Goal: Transaction & Acquisition: Obtain resource

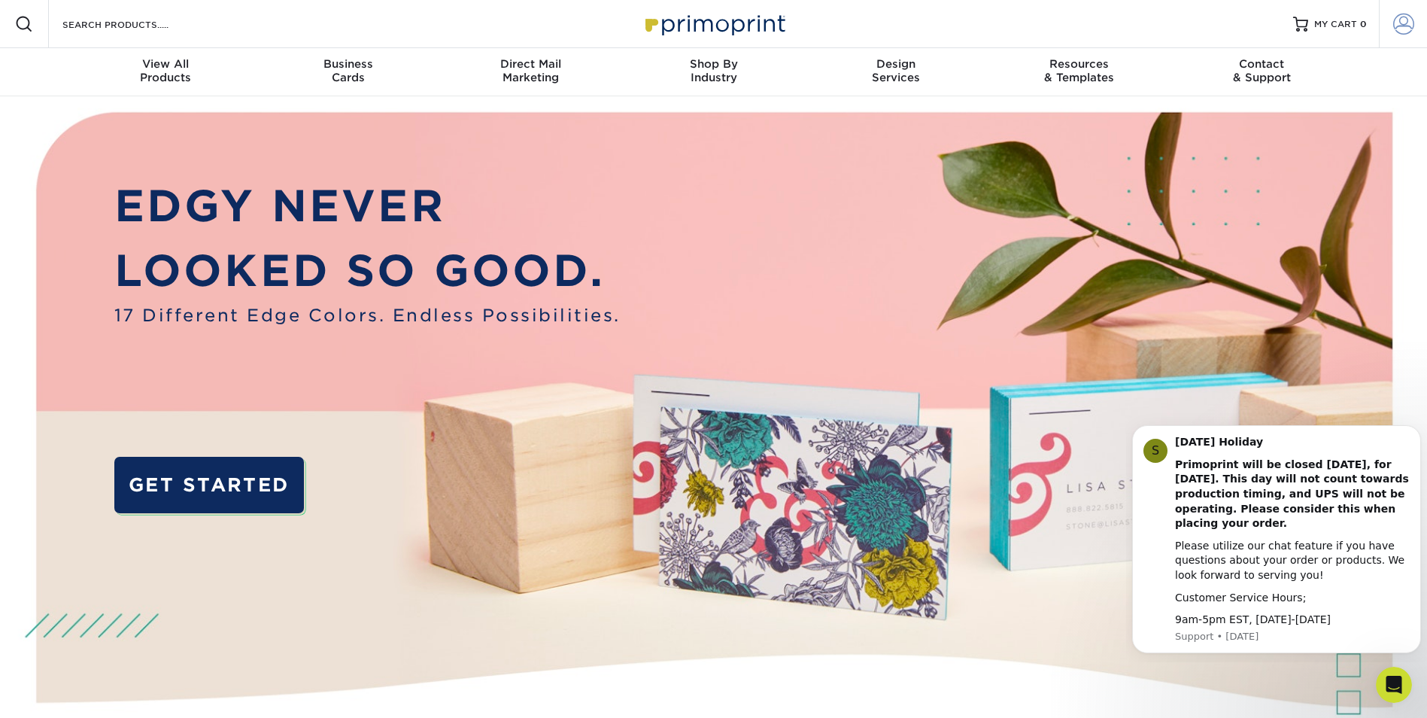
type input "[EMAIL_ADDRESS][DOMAIN_NAME]"
click at [1398, 27] on span at bounding box center [1403, 24] width 21 height 21
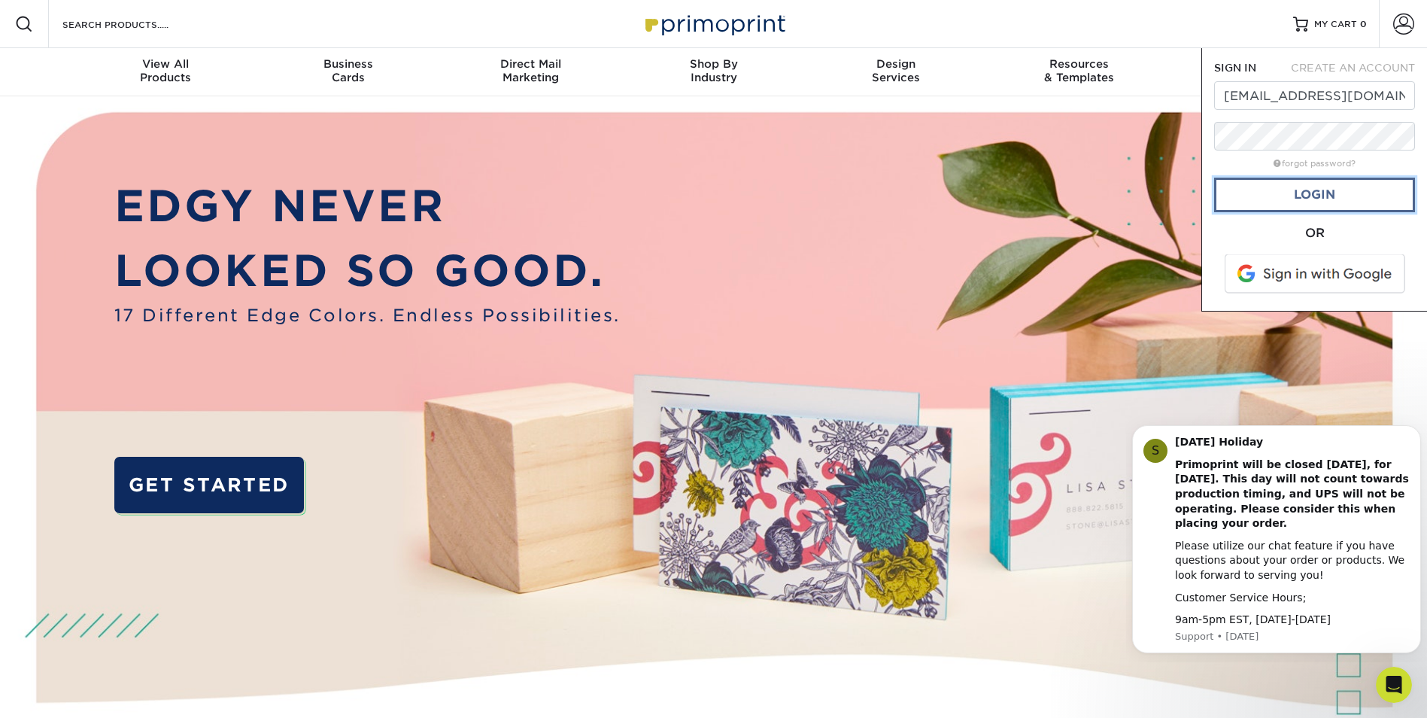
click at [1339, 189] on link "Login" at bounding box center [1314, 195] width 201 height 35
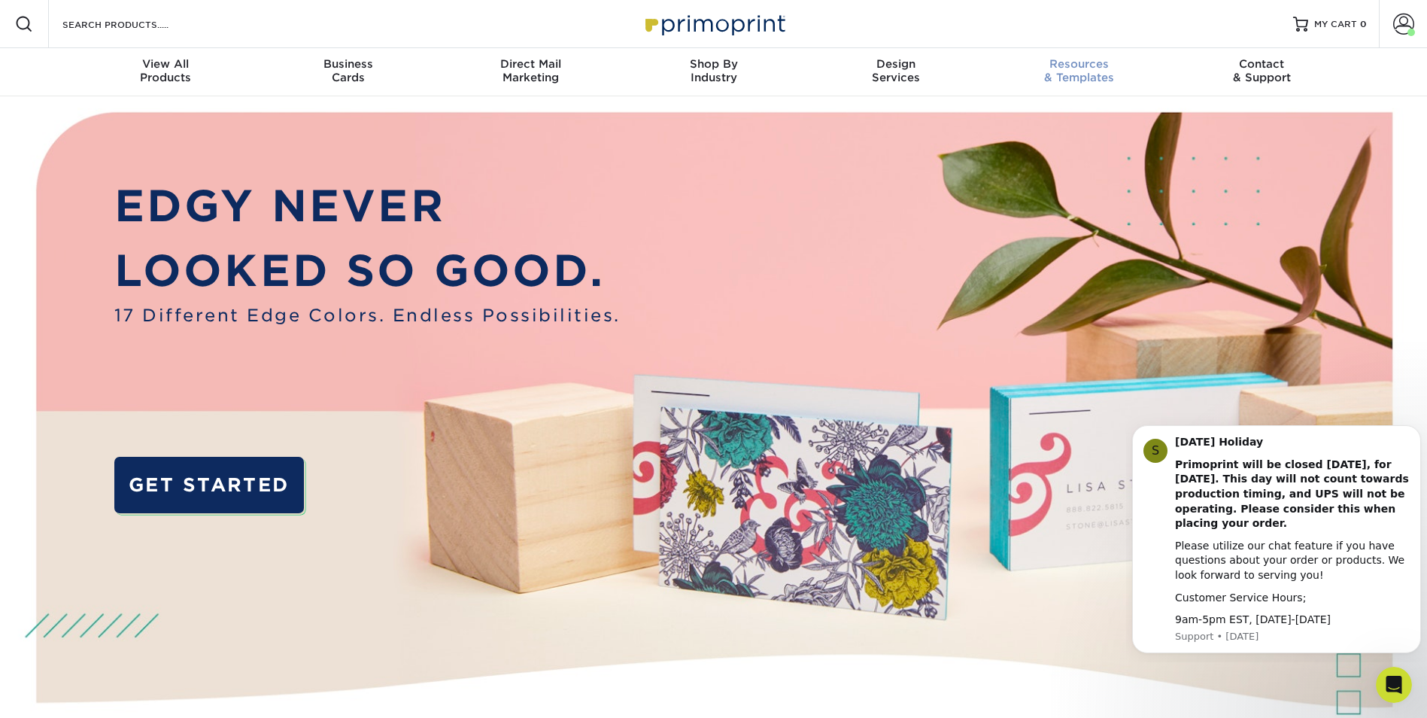
click at [1079, 66] on span "Resources" at bounding box center [1079, 64] width 183 height 14
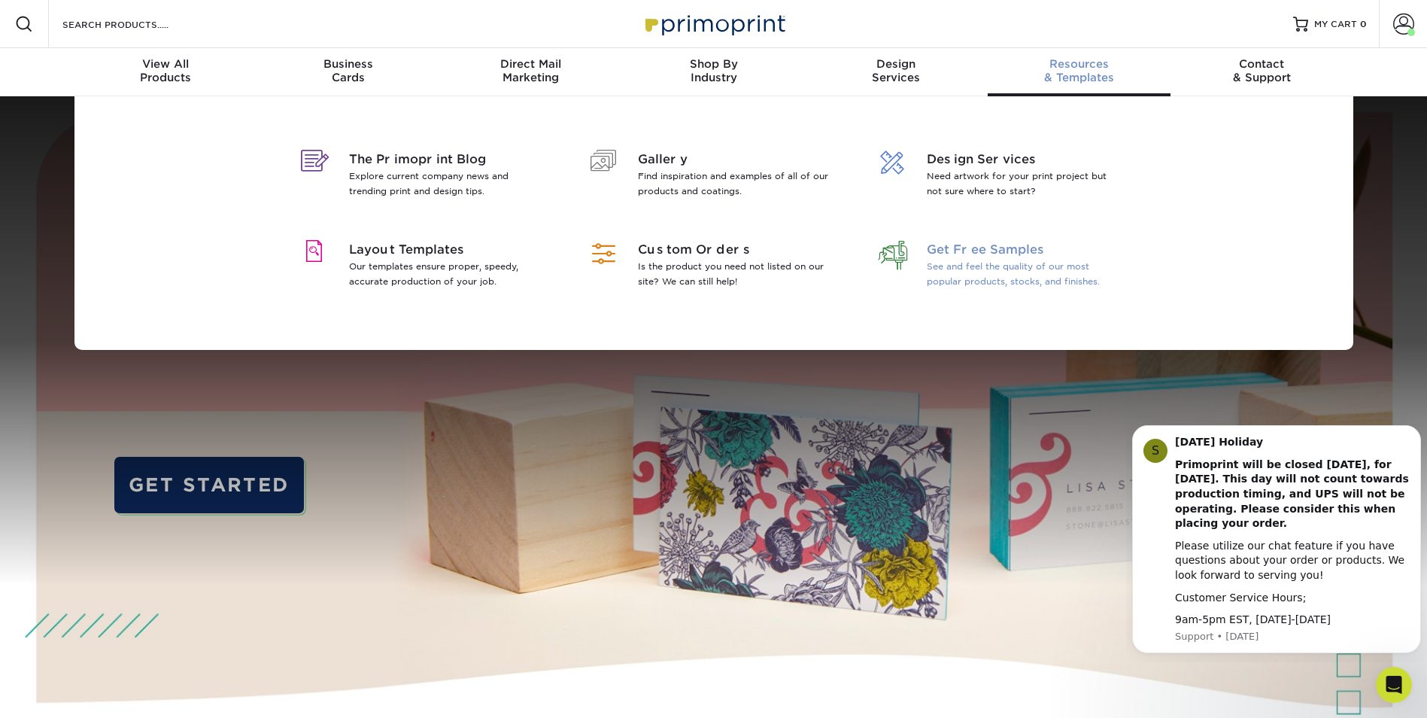
click at [1013, 269] on p "See and feel the quality of our most popular products, stocks, and finishes." at bounding box center [1024, 274] width 195 height 30
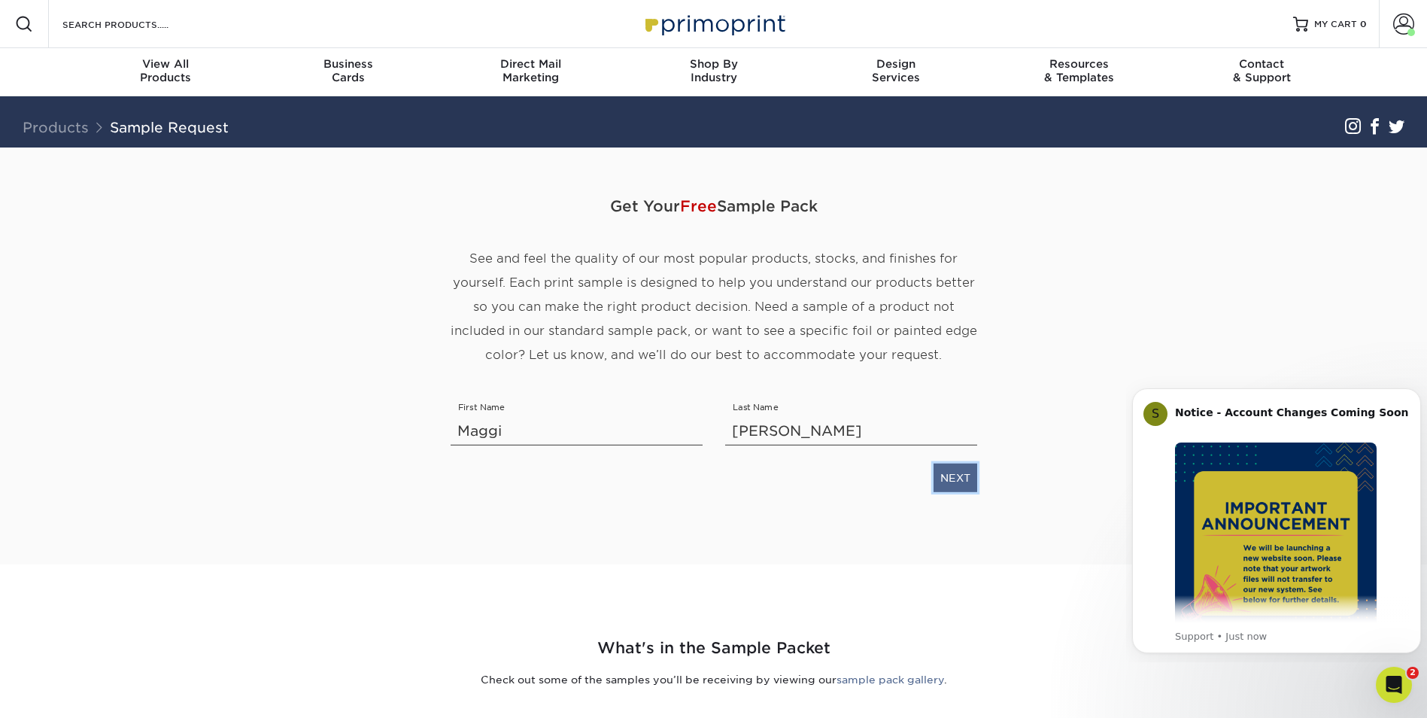
click at [952, 477] on link "NEXT" at bounding box center [956, 477] width 44 height 29
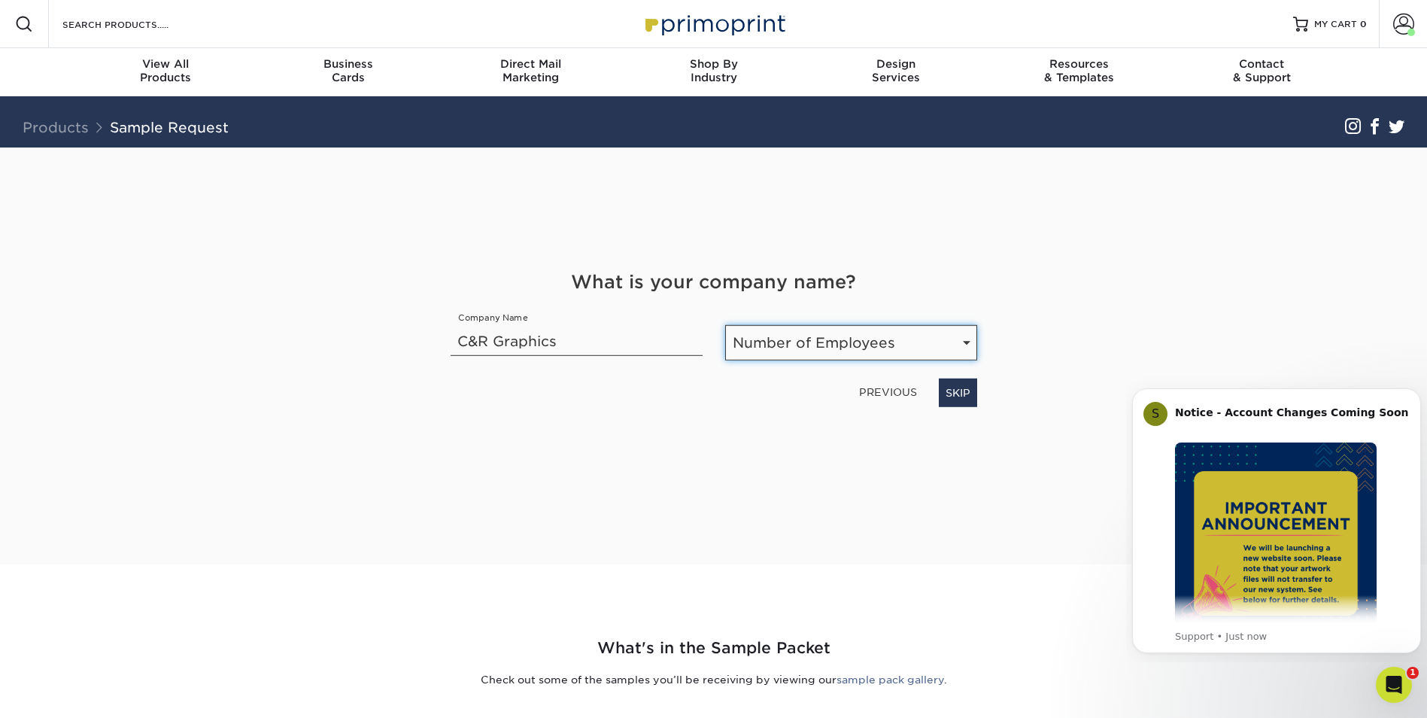
click at [861, 338] on select "Number of Employees Self-employed 1-10 employees 11-50 employees 51-200 employe…" at bounding box center [851, 342] width 252 height 35
select select "1-10"
click at [725, 325] on select "Number of Employees Self-employed 1-10 employees 11-50 employees 51-200 employe…" at bounding box center [851, 342] width 252 height 35
click at [962, 387] on link "NEXT" at bounding box center [956, 392] width 44 height 29
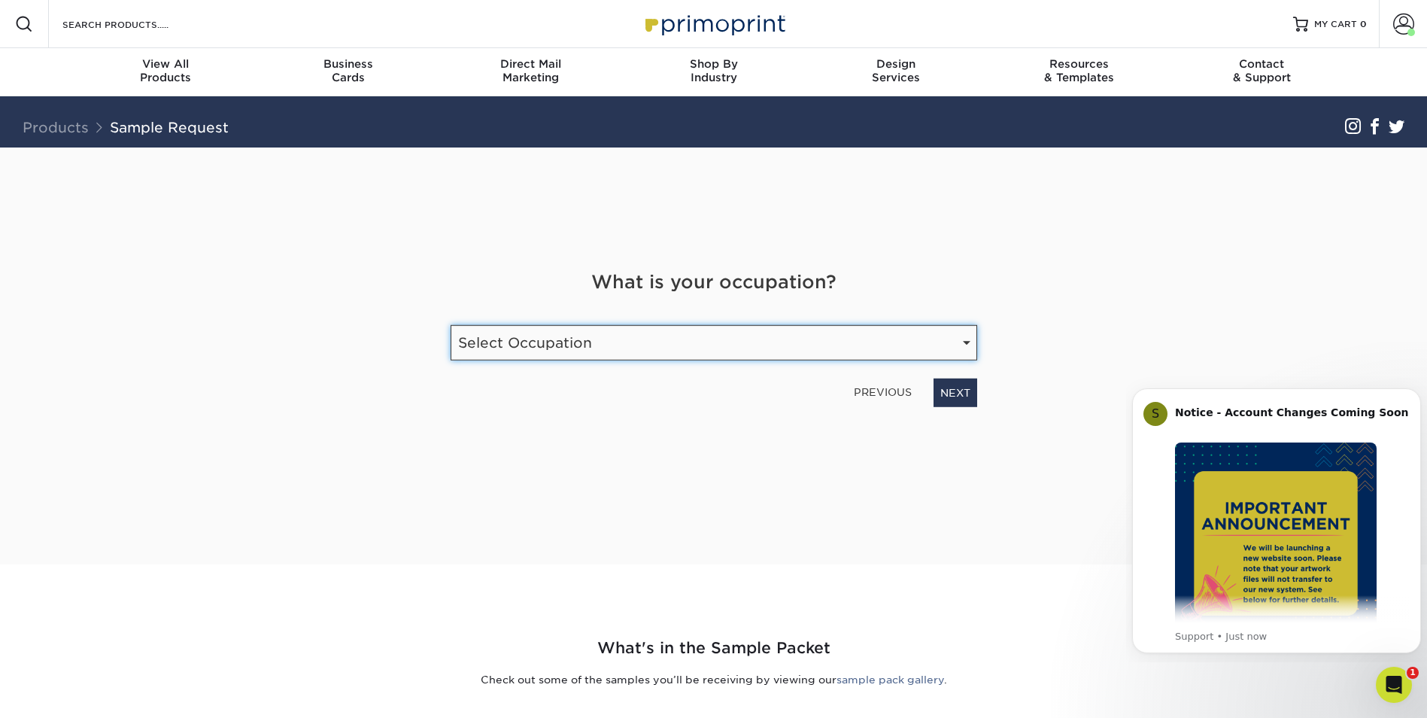
click at [896, 348] on select "Select Occupation Agency Automotive Blogger Cleaning Services Construction Educ…" at bounding box center [714, 342] width 527 height 35
select select "Print"
click at [451, 325] on select "Select Occupation Agency Automotive Blogger Cleaning Services Construction Educ…" at bounding box center [714, 342] width 527 height 35
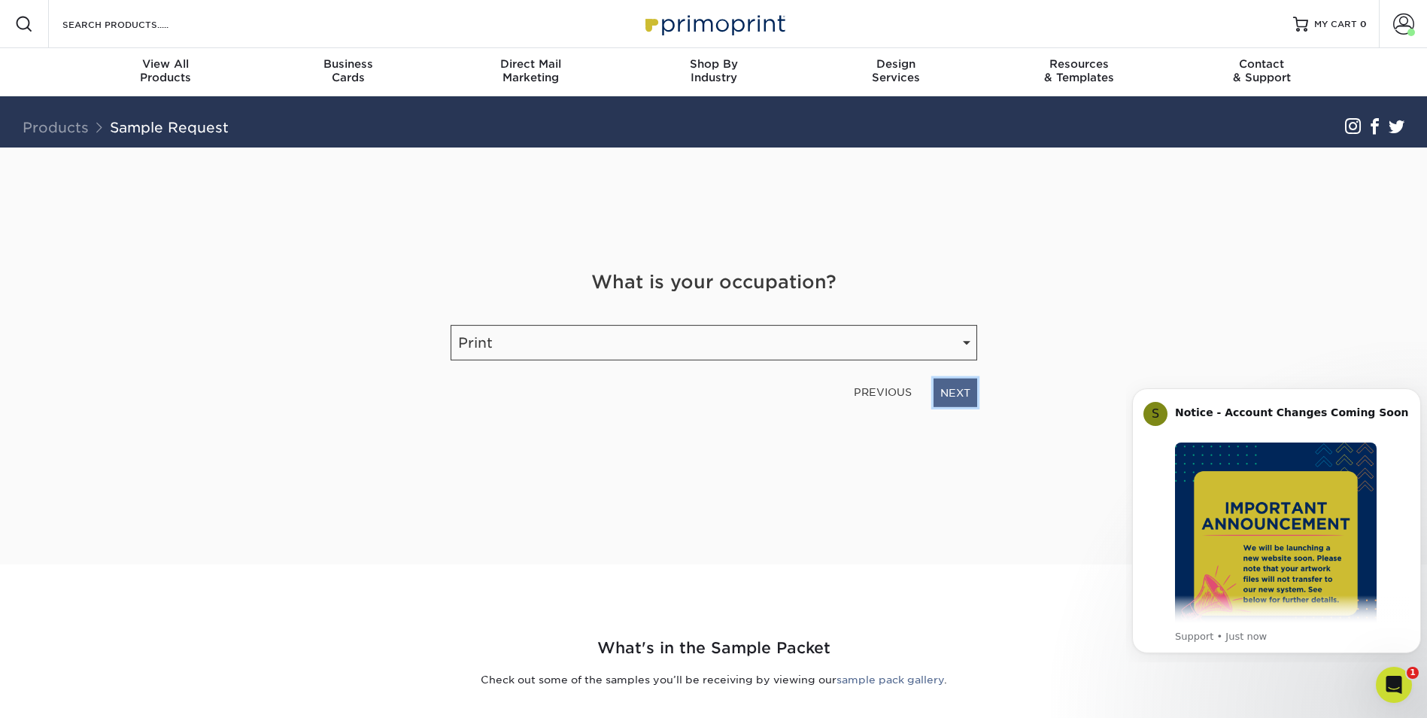
click at [949, 385] on link "NEXT" at bounding box center [956, 392] width 44 height 29
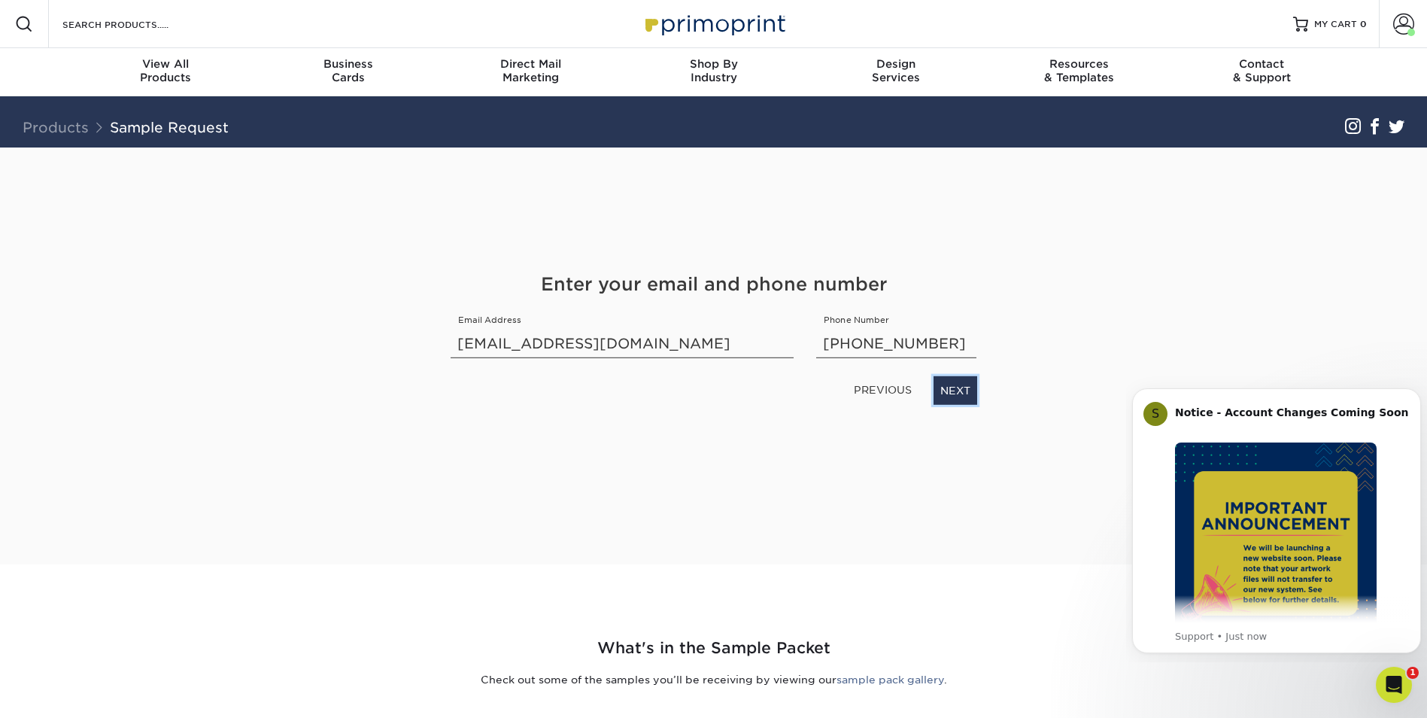
click at [949, 385] on link "NEXT" at bounding box center [956, 390] width 44 height 29
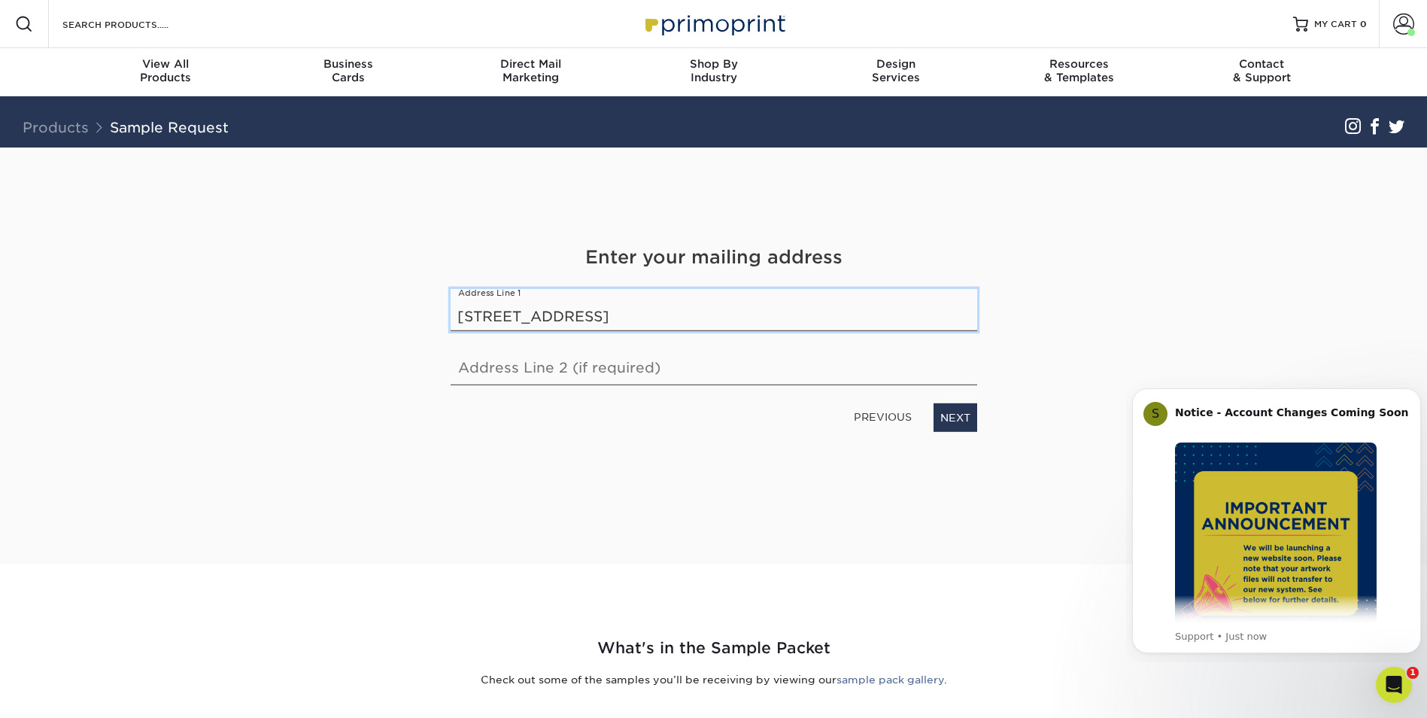
type input "11381 Decimal Drive"
click at [972, 417] on link "NEXT" at bounding box center [956, 417] width 44 height 29
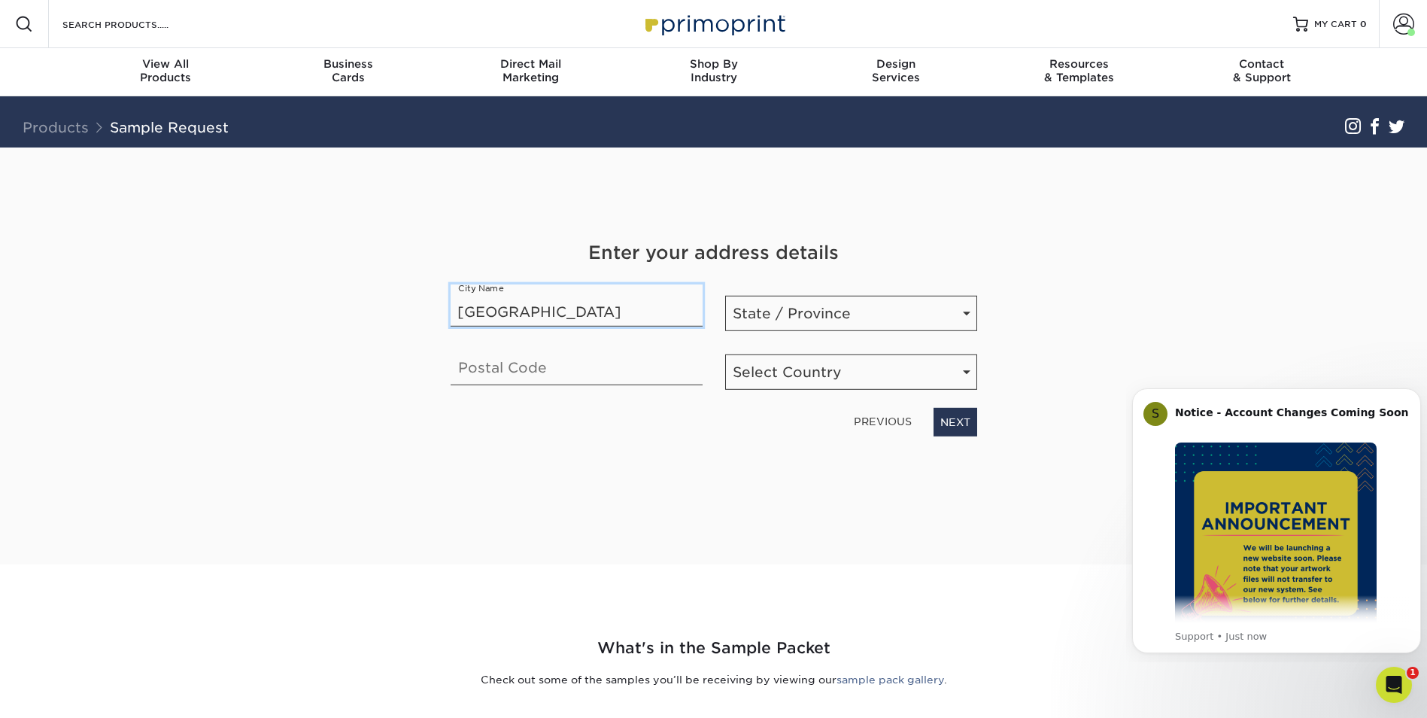
type input "Louisville"
select select "KY"
type input "40299"
select select "US"
click at [961, 425] on link "NEXT" at bounding box center [956, 422] width 44 height 29
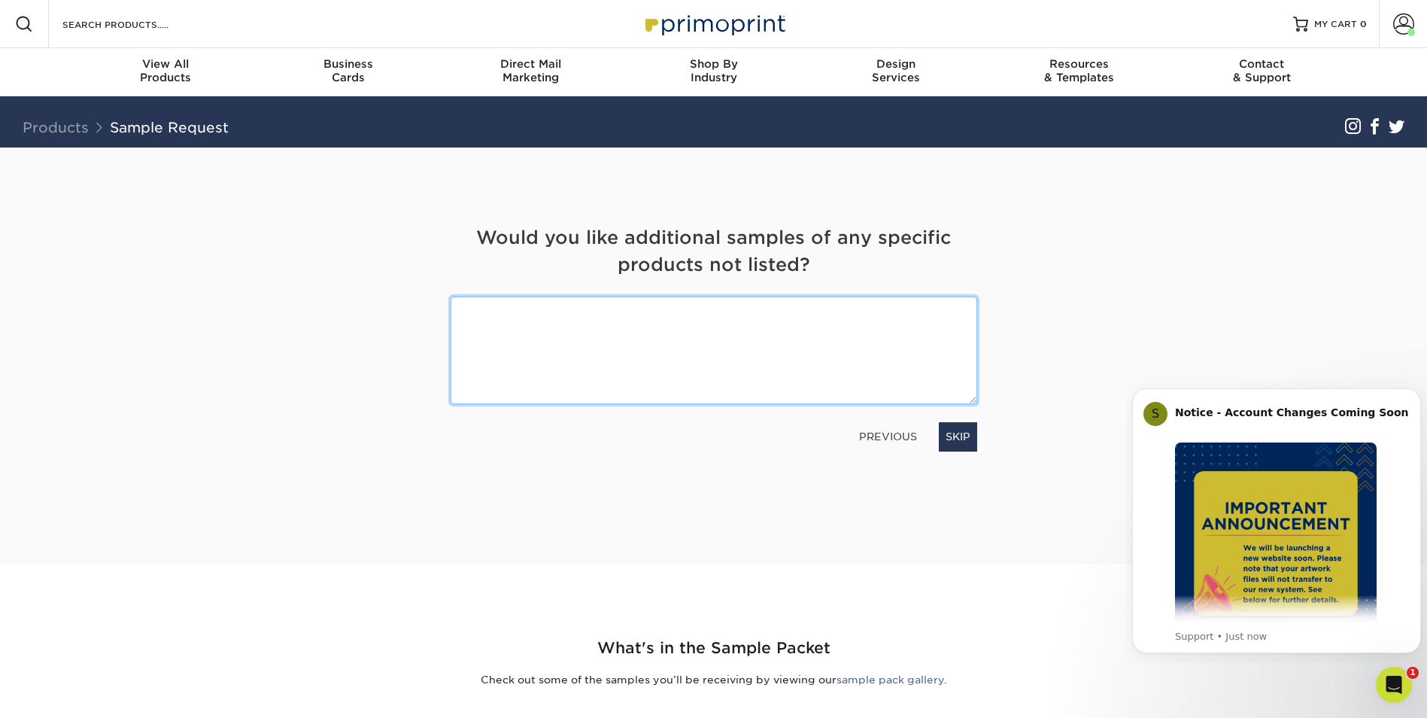
click at [531, 321] on textarea at bounding box center [714, 350] width 527 height 108
type textarea "16 pt matte bc and 16 pt matte with silk lamination- as well as additional "spe…"
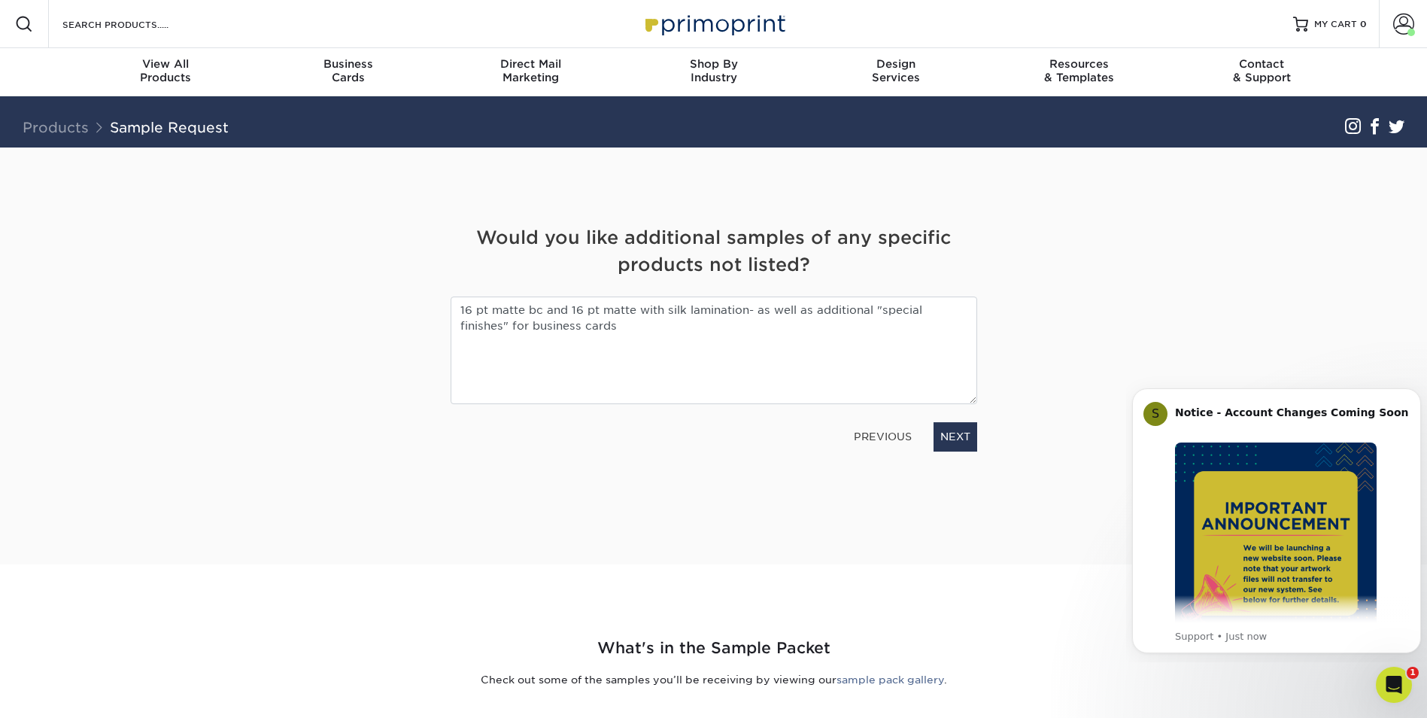
click at [701, 464] on div "Get Your Free Sample Pack See and feel the quality of our most popular products…" at bounding box center [714, 337] width 527 height 381
click at [952, 438] on link "NEXT" at bounding box center [956, 436] width 44 height 29
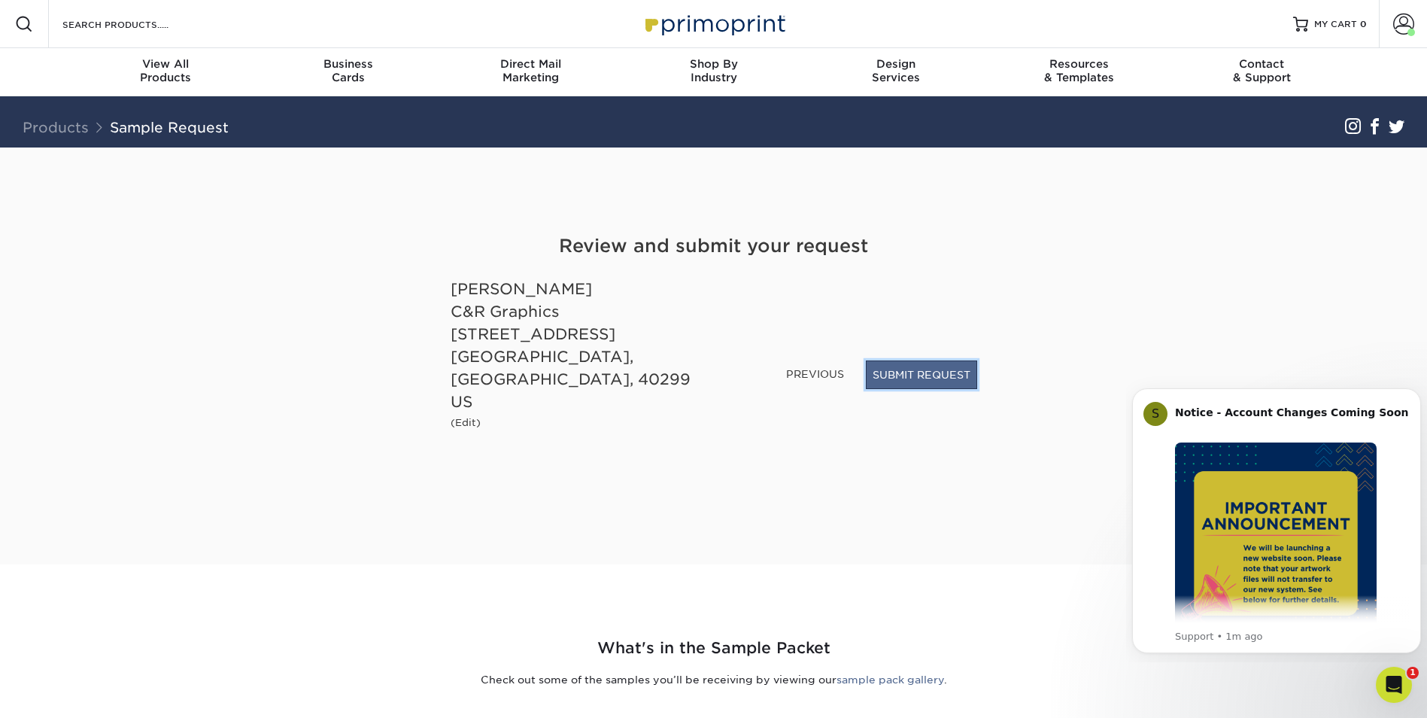
click at [936, 389] on button "SUBMIT REQUEST" at bounding box center [921, 374] width 111 height 29
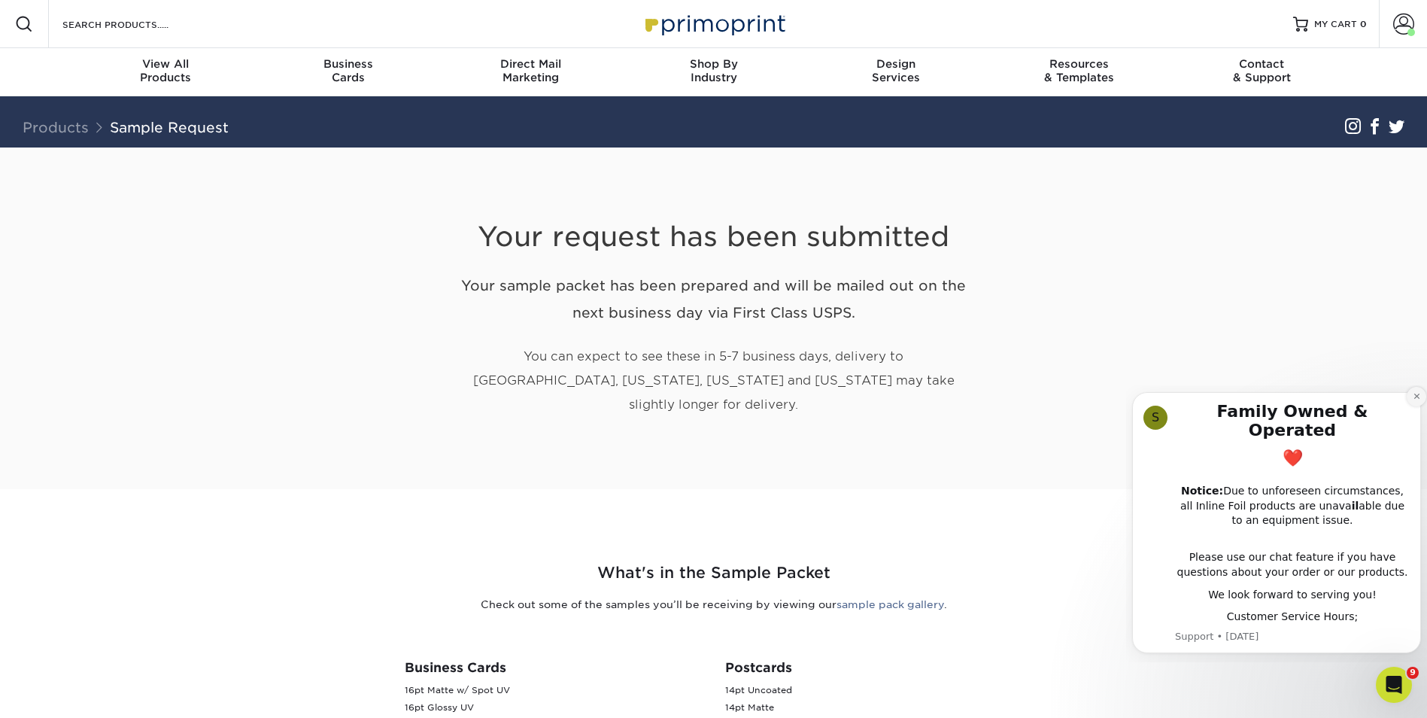
click at [1414, 400] on icon "Dismiss notification" at bounding box center [1417, 396] width 8 height 8
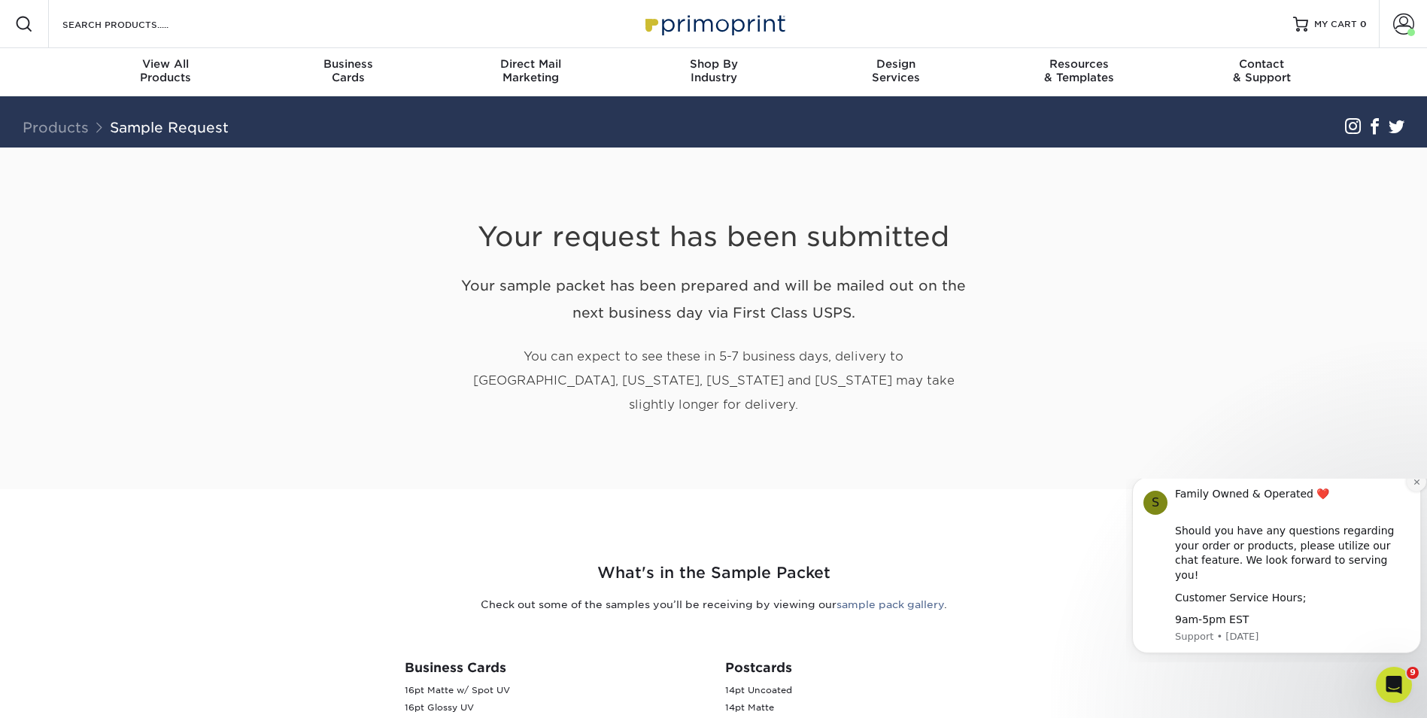
click at [1415, 486] on icon "Dismiss notification" at bounding box center [1417, 482] width 8 height 8
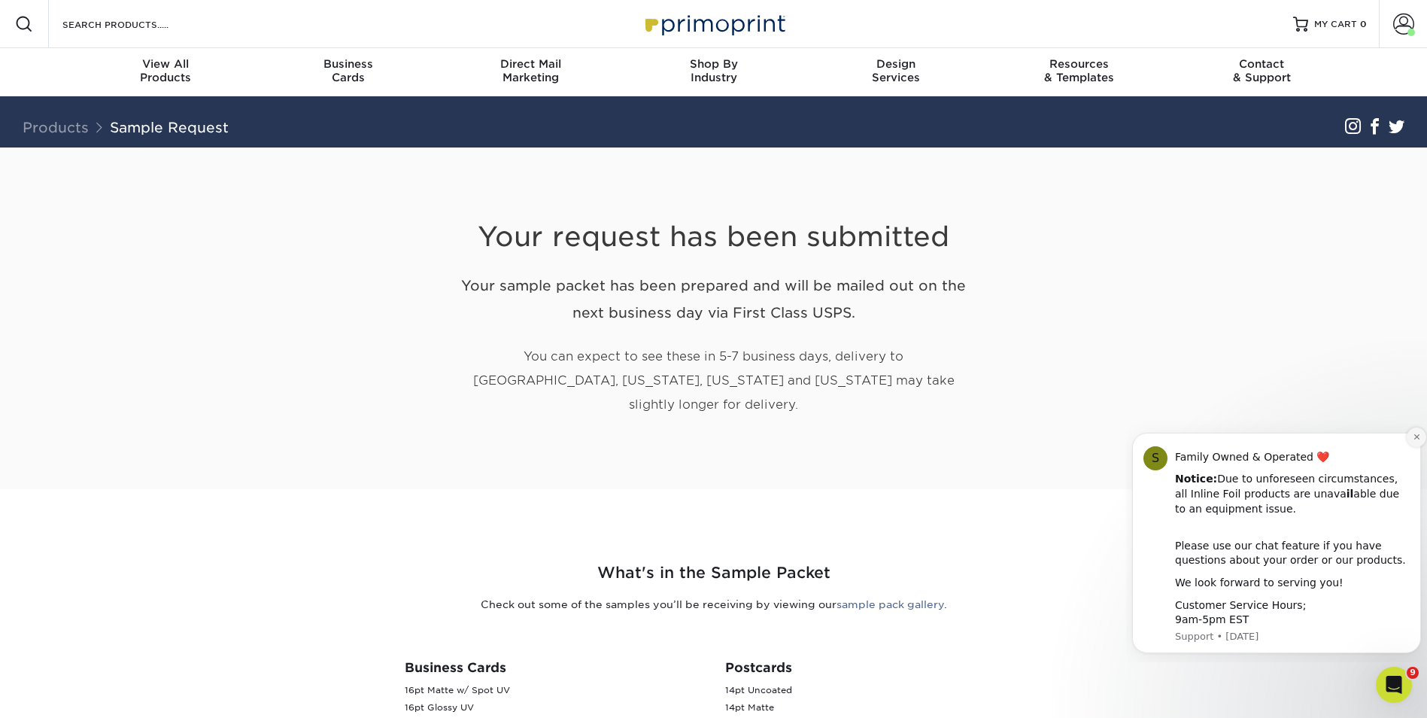
click at [1414, 437] on icon "Dismiss notification" at bounding box center [1417, 437] width 8 height 8
